Goal: Information Seeking & Learning: Learn about a topic

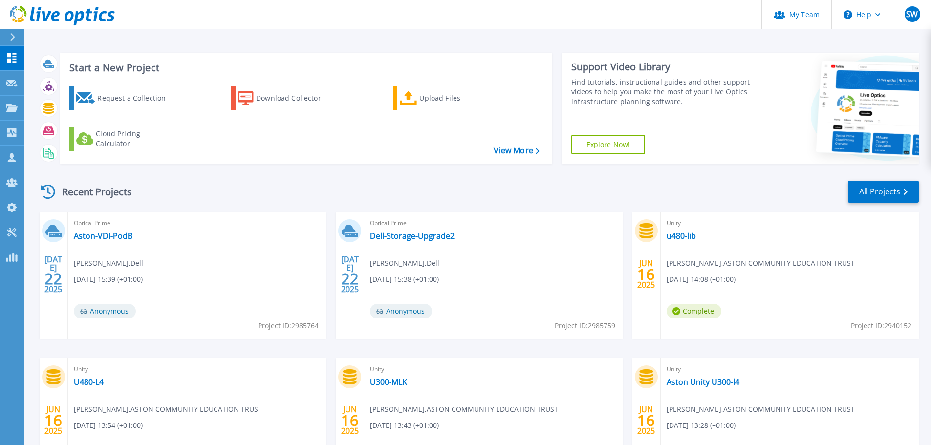
click at [13, 35] on icon at bounding box center [12, 37] width 5 height 8
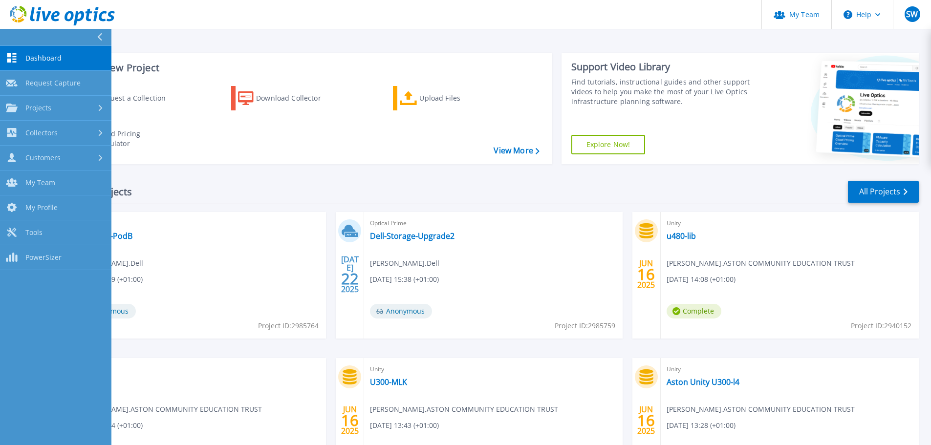
click at [40, 57] on span "Dashboard" at bounding box center [43, 58] width 36 height 9
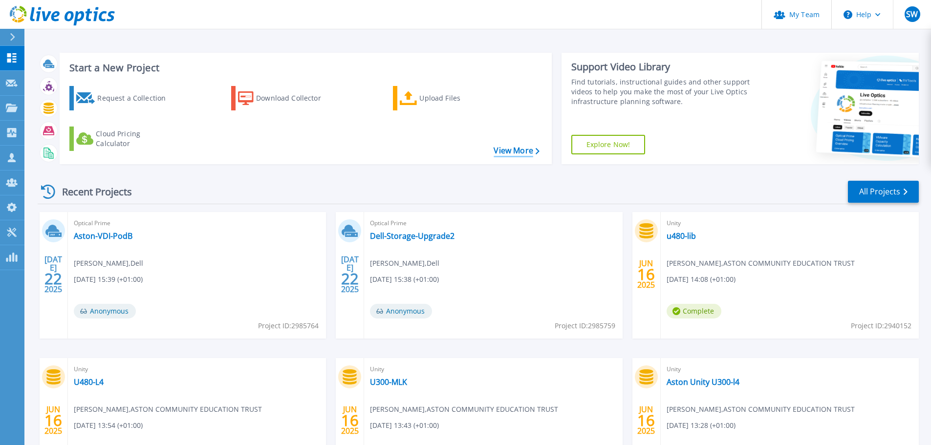
click at [517, 151] on link "View More" at bounding box center [515, 150] width 45 height 9
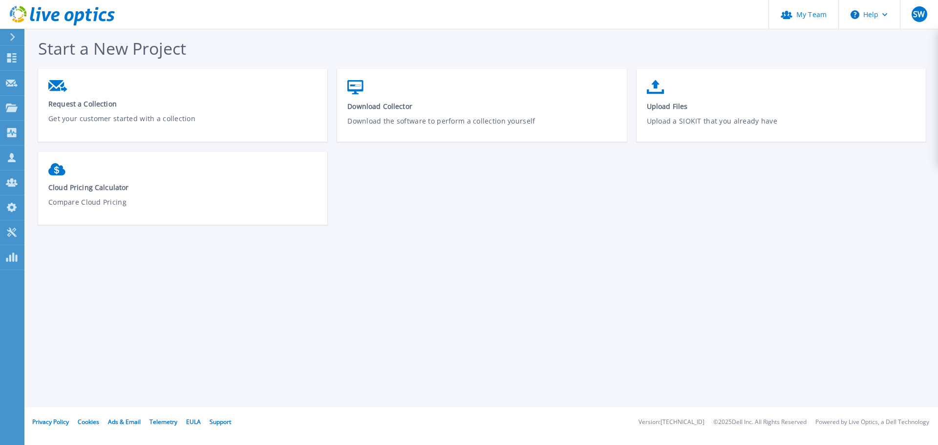
click at [10, 38] on icon at bounding box center [12, 37] width 5 height 8
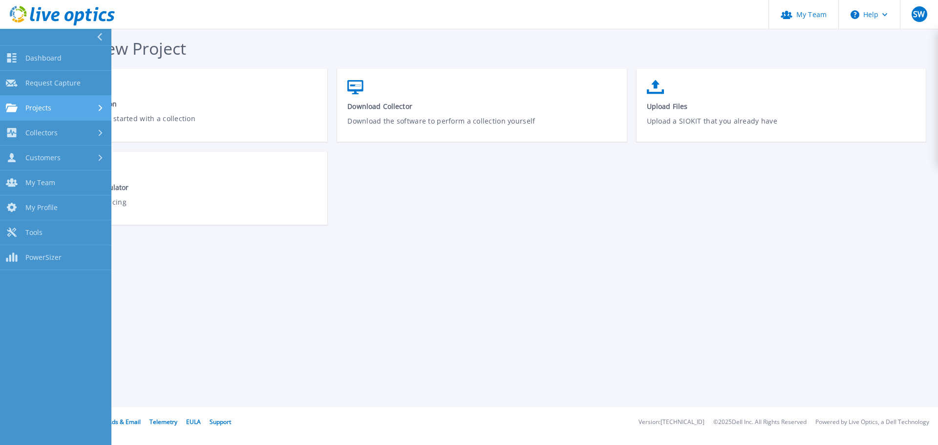
click at [61, 105] on div "Projects" at bounding box center [56, 108] width 100 height 9
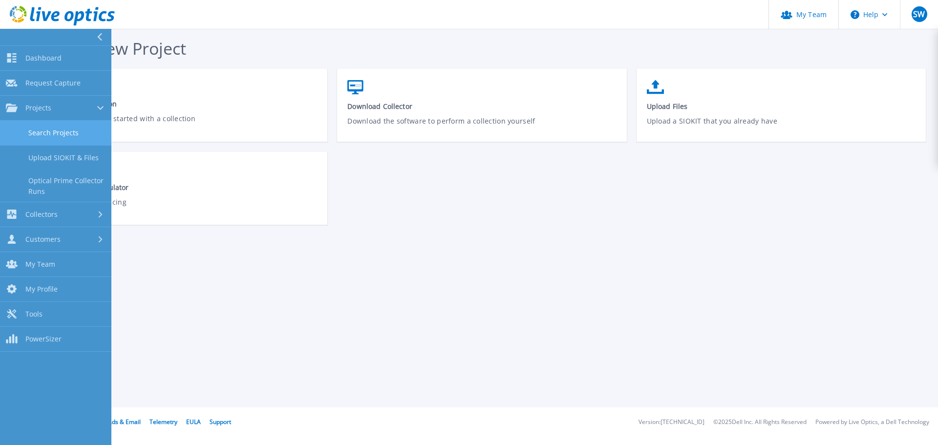
click at [56, 127] on link "Search Projects" at bounding box center [55, 133] width 111 height 25
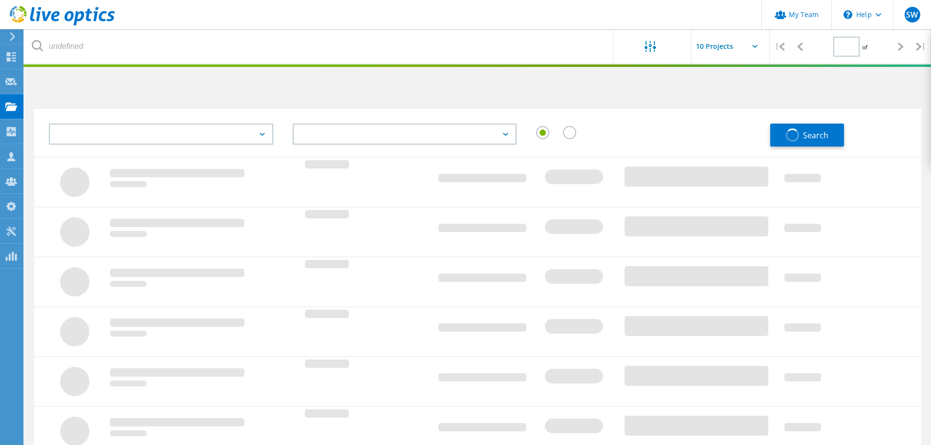
type input "1"
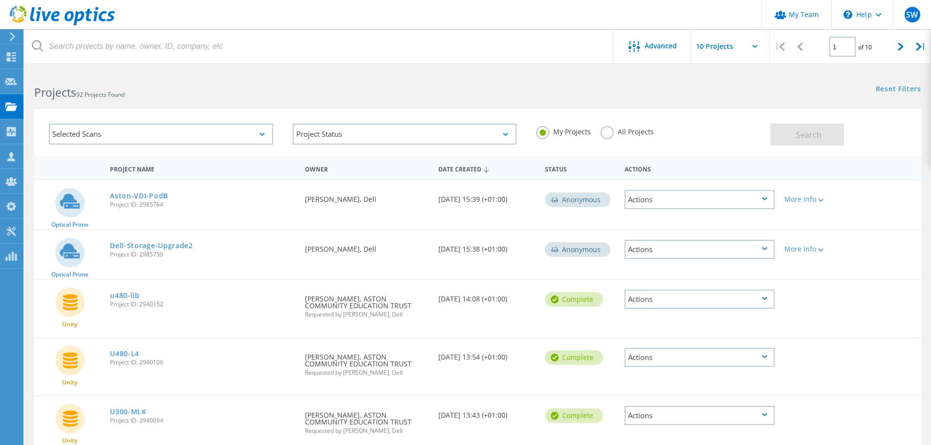
click at [613, 128] on label "All Projects" at bounding box center [626, 130] width 53 height 9
click at [0, 0] on input "All Projects" at bounding box center [0, 0] width 0 height 0
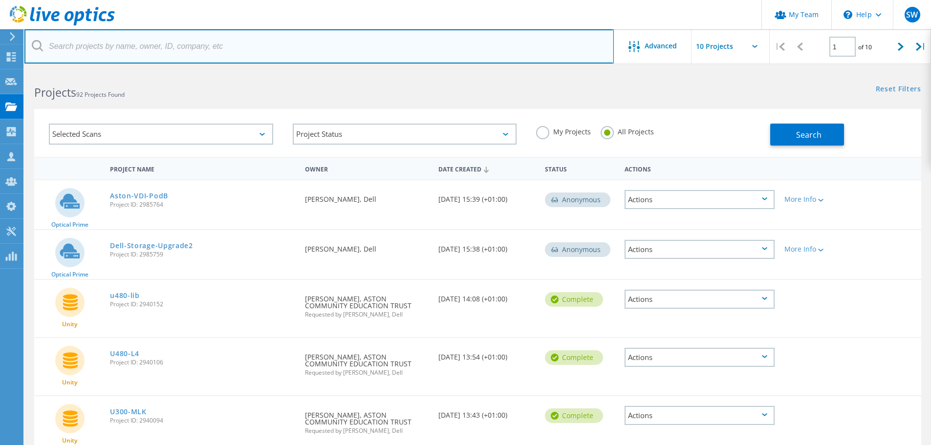
click at [253, 50] on input "text" at bounding box center [318, 46] width 589 height 34
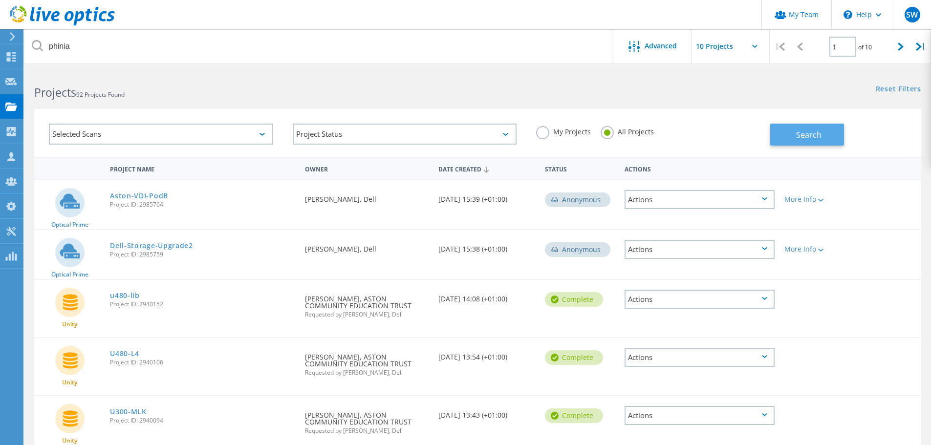
click at [816, 135] on span "Search" at bounding box center [808, 134] width 25 height 11
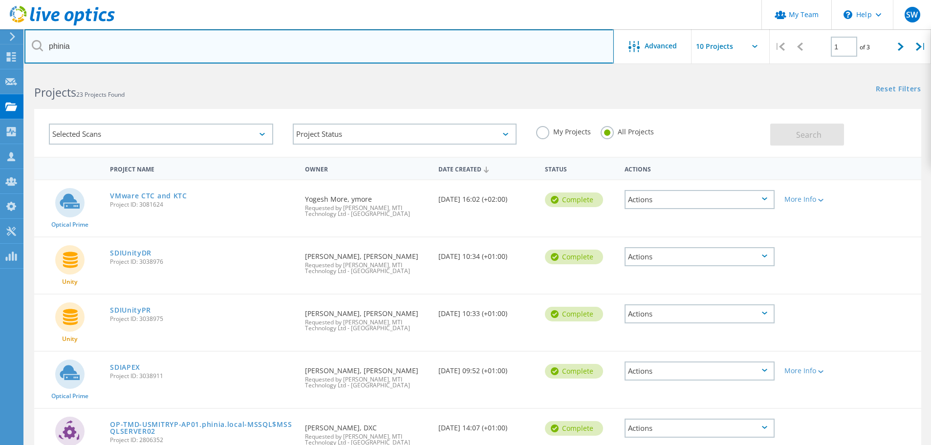
click at [119, 45] on input "phinia" at bounding box center [318, 46] width 589 height 34
type input "p"
type input "ams"
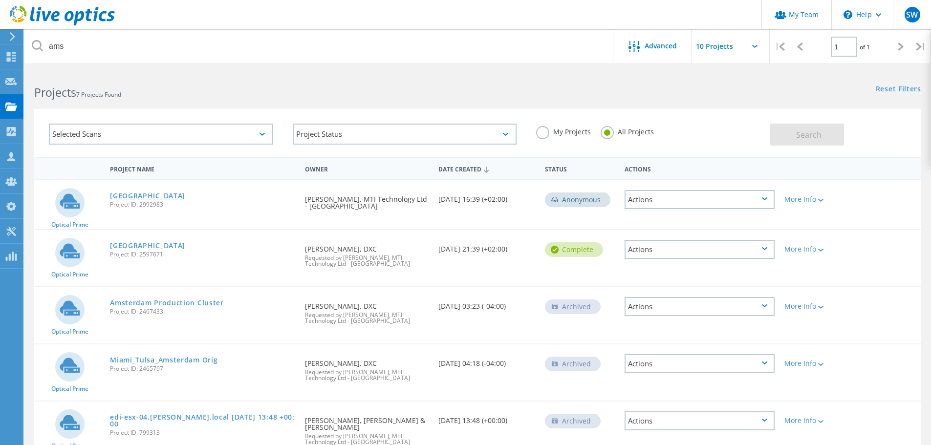
click at [131, 196] on link "[GEOGRAPHIC_DATA]" at bounding box center [147, 195] width 75 height 7
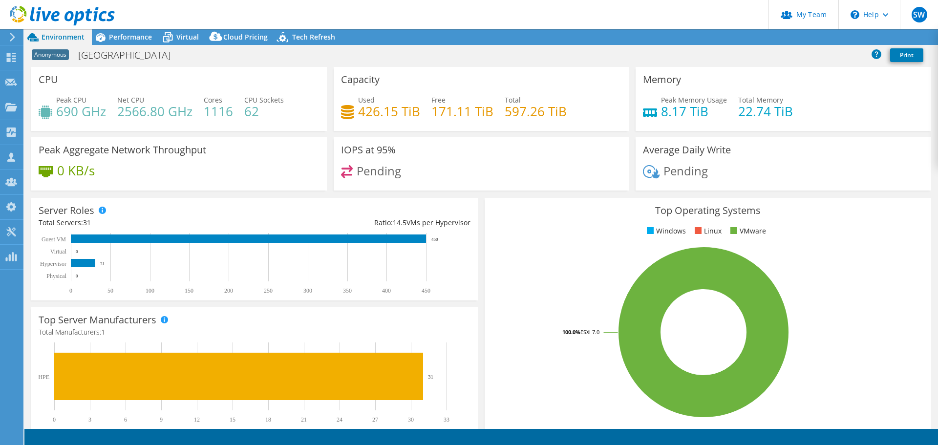
select select "USD"
radio input "true"
radio input "false"
click at [133, 35] on span "Performance" at bounding box center [130, 36] width 43 height 9
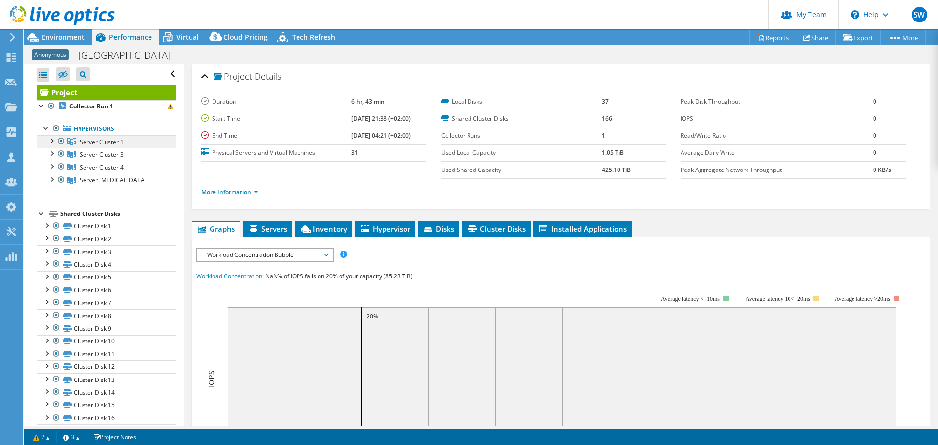
click at [102, 142] on span "Server Cluster 1" at bounding box center [102, 142] width 44 height 8
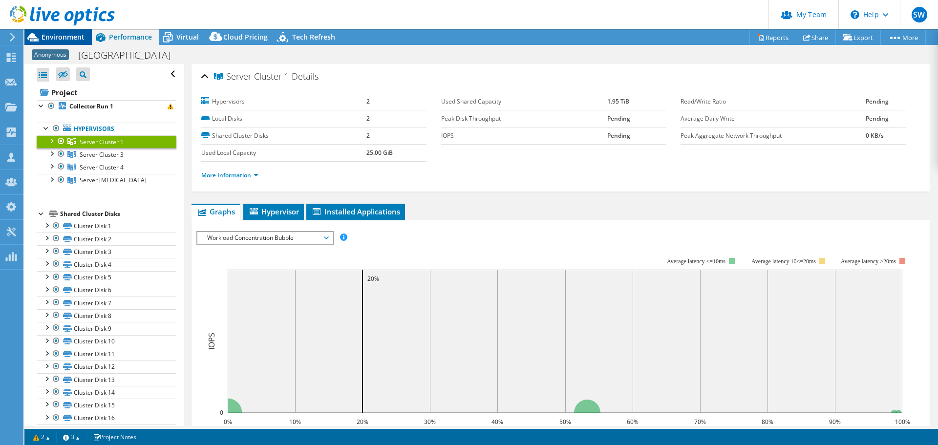
click at [58, 36] on span "Environment" at bounding box center [63, 36] width 43 height 9
